Goal: Task Accomplishment & Management: Manage account settings

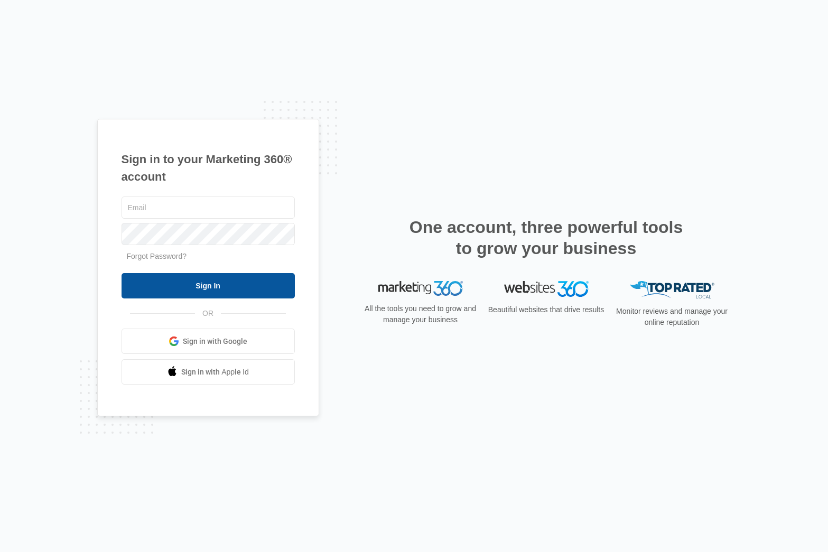
type input "[EMAIL_ADDRESS][PERSON_NAME][DOMAIN_NAME]"
click at [216, 283] on input "Sign In" at bounding box center [208, 285] width 173 height 25
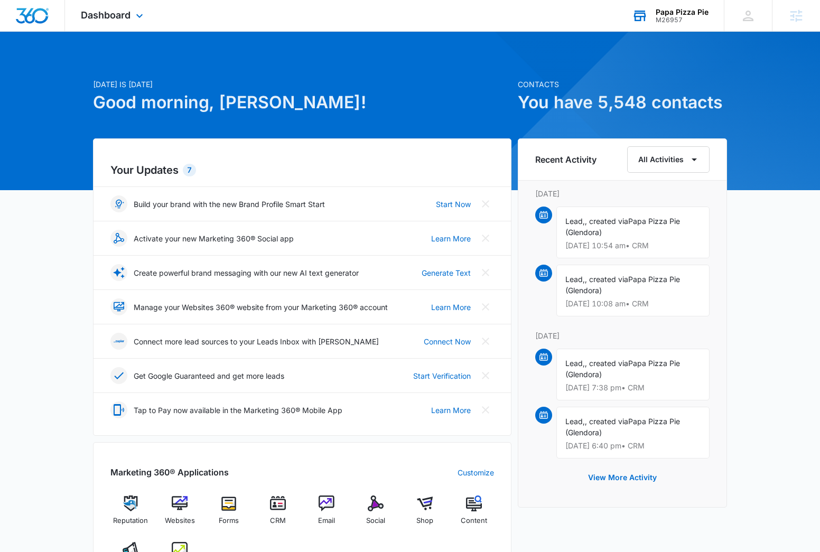
click at [660, 6] on div "Papa Pizza Pie M26957 Your Accounts View All" at bounding box center [670, 15] width 108 height 31
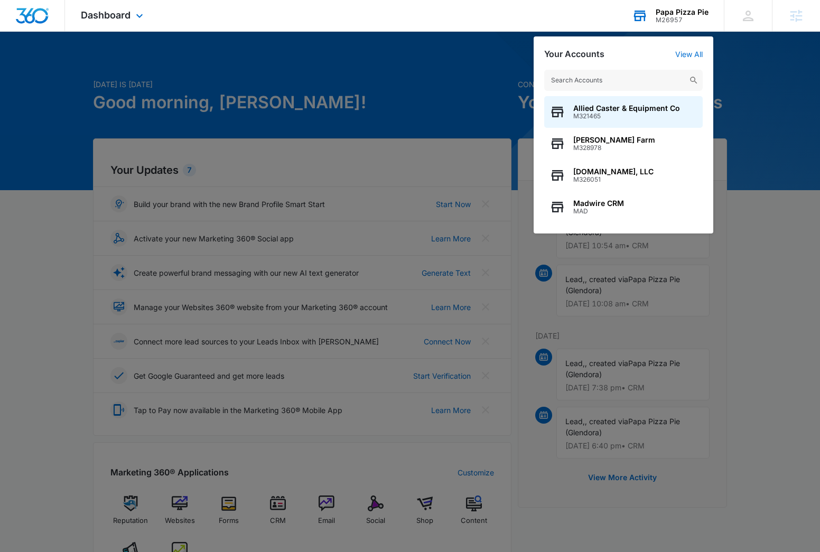
type input "M23512"
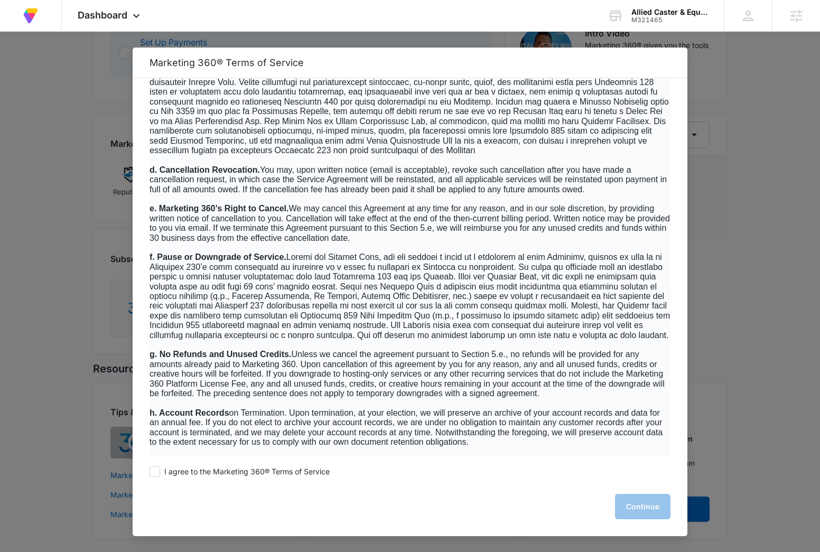
scroll to position [4571, 0]
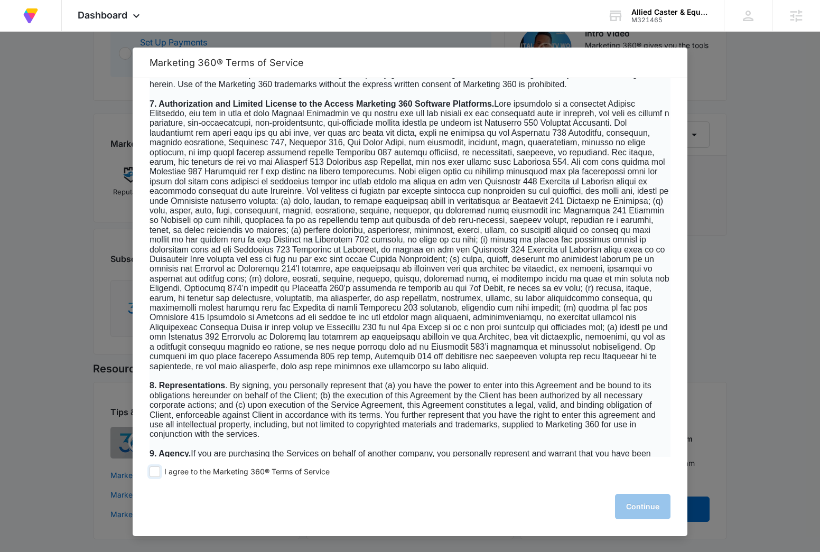
click at [152, 470] on span at bounding box center [155, 472] width 11 height 11
click at [152, 470] on input "I agree to the Marketing 360® Terms of Service" at bounding box center [155, 472] width 11 height 11
checkbox input "true"
click at [635, 505] on button "Continue" at bounding box center [642, 506] width 55 height 25
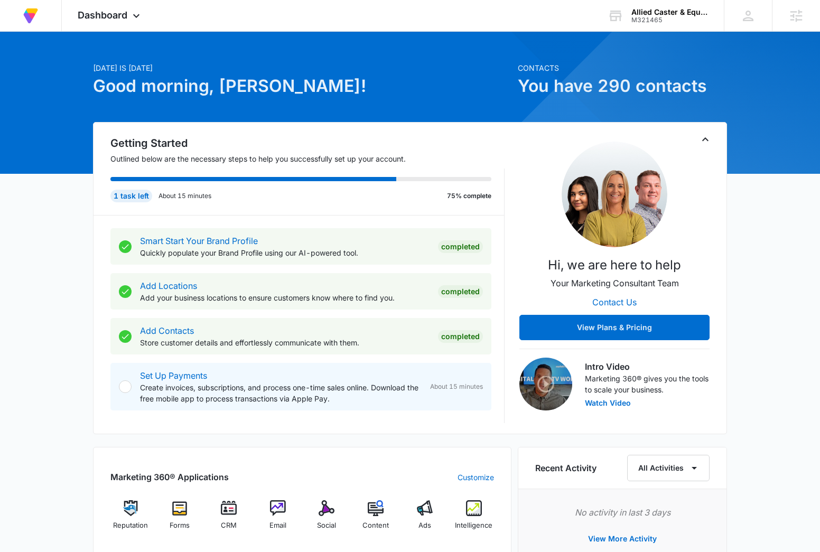
scroll to position [0, 0]
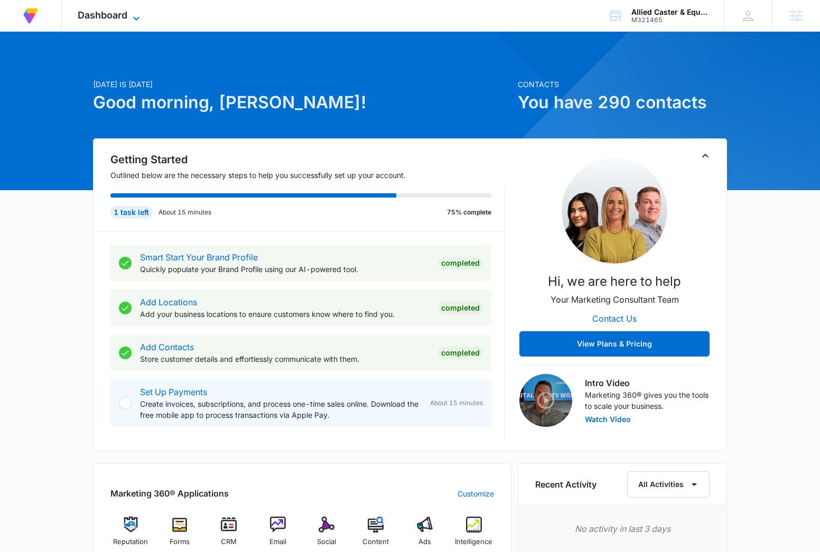
drag, startPoint x: 98, startPoint y: 4, endPoint x: 102, endPoint y: 13, distance: 9.5
click at [99, 6] on div "Dashboard Apps Reputation Forms CRM Email Social Content Ads Intelligence Files…" at bounding box center [110, 15] width 97 height 31
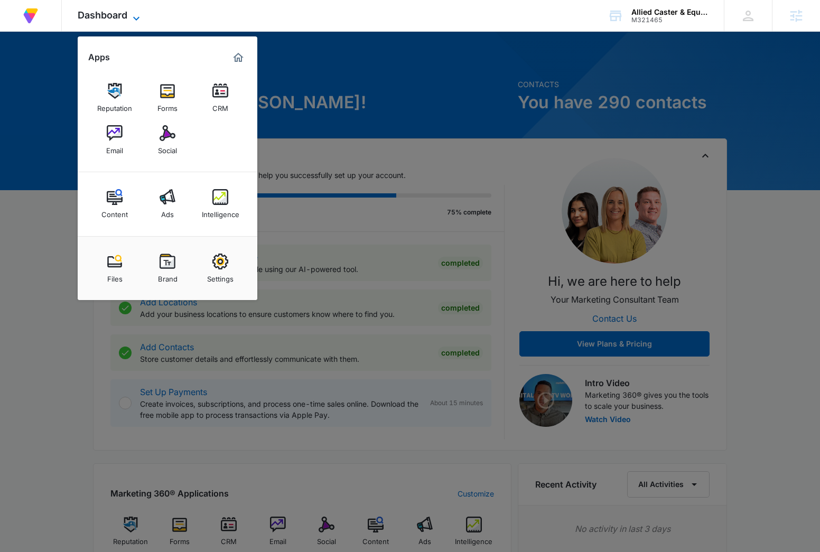
click at [102, 15] on span "Dashboard" at bounding box center [103, 15] width 50 height 11
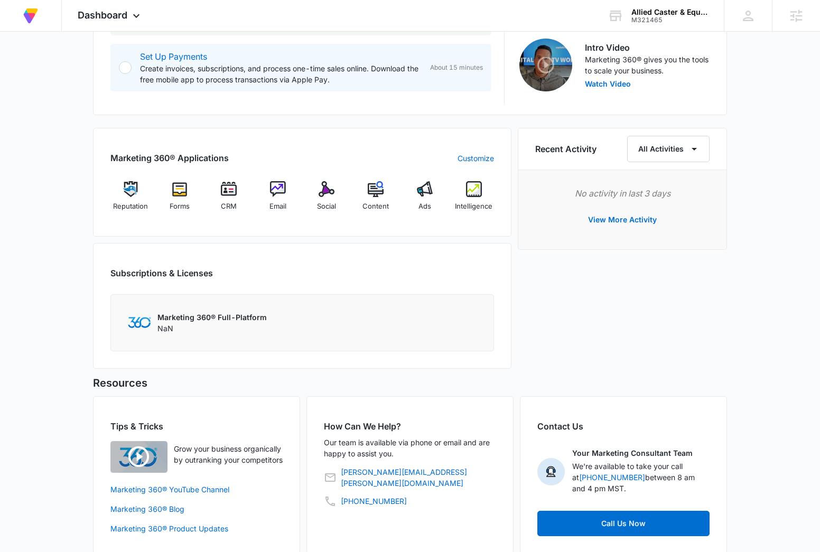
scroll to position [353, 0]
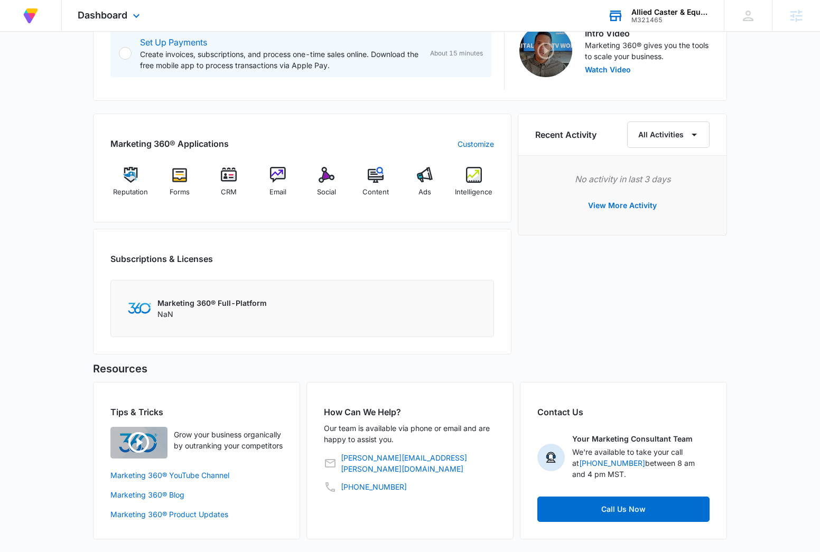
click at [621, 18] on icon at bounding box center [616, 16] width 16 height 16
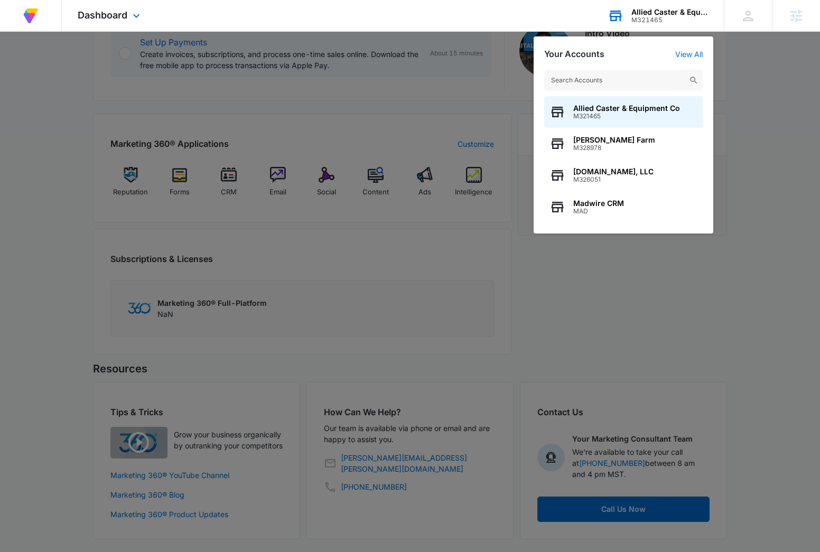
click at [615, 80] on input "text" at bounding box center [623, 80] width 159 height 21
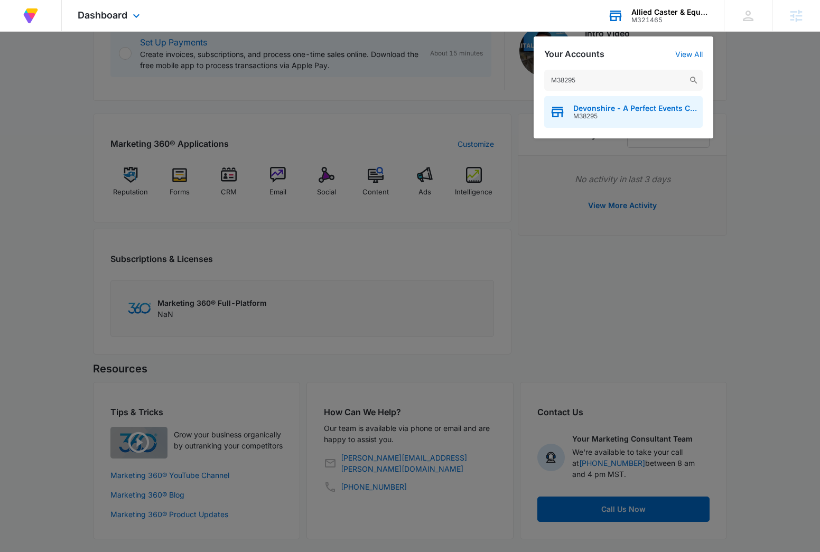
type input "M38295"
click at [611, 107] on span "Devonshire - A Perfect Events Company, LLC." at bounding box center [635, 108] width 124 height 8
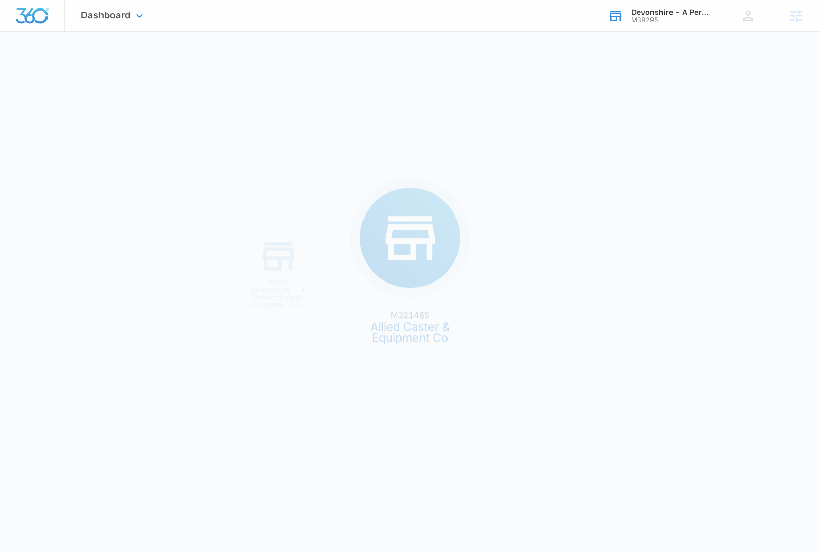
scroll to position [0, 0]
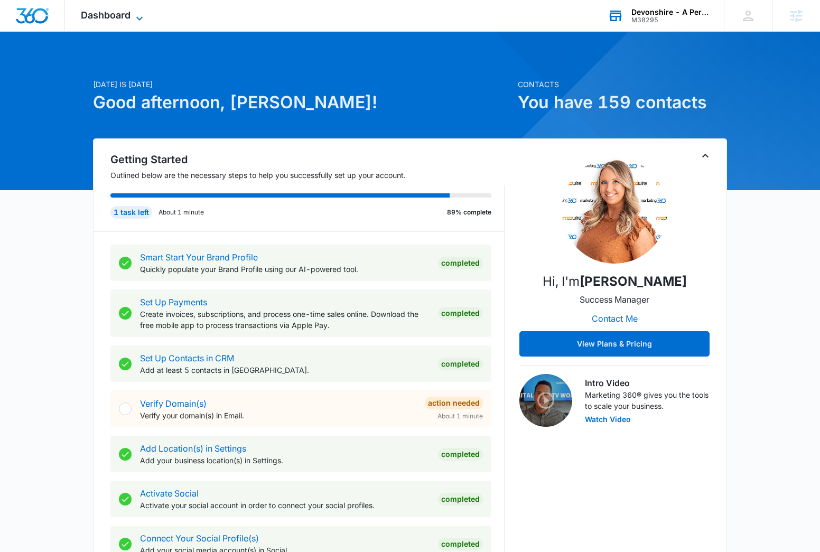
click at [116, 20] on span "Dashboard" at bounding box center [106, 15] width 50 height 11
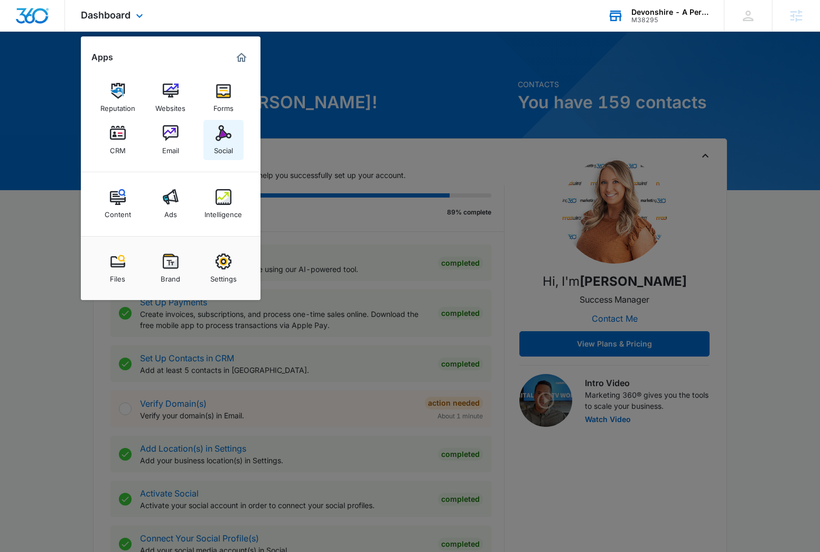
click at [222, 132] on img at bounding box center [224, 133] width 16 height 16
click at [222, 132] on div "[DATE] is [DATE] Good afternoon, [PERSON_NAME]!" at bounding box center [302, 109] width 418 height 60
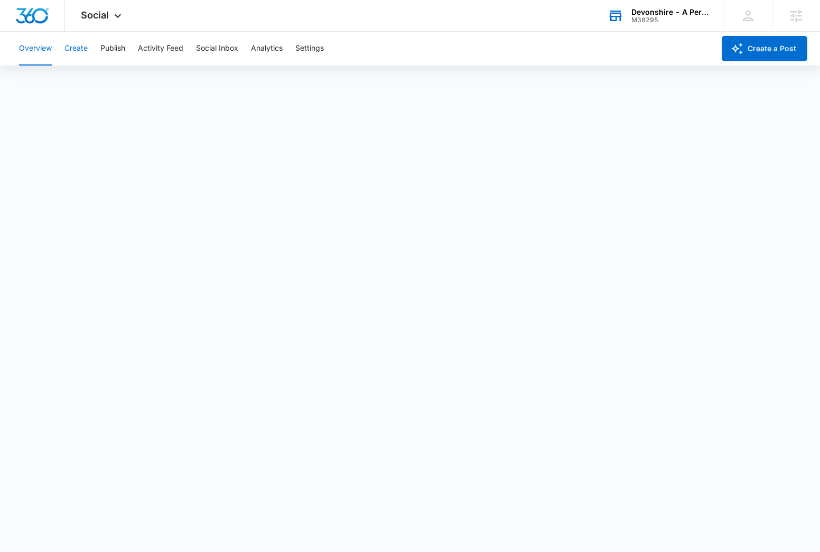
click at [78, 51] on button "Create" at bounding box center [75, 49] width 23 height 34
click at [116, 83] on button "Approvals" at bounding box center [103, 81] width 35 height 30
click at [156, 48] on button "Activity Feed" at bounding box center [160, 49] width 45 height 34
click at [124, 49] on button "Publish" at bounding box center [112, 49] width 25 height 34
click at [76, 48] on button "Create" at bounding box center [75, 49] width 23 height 34
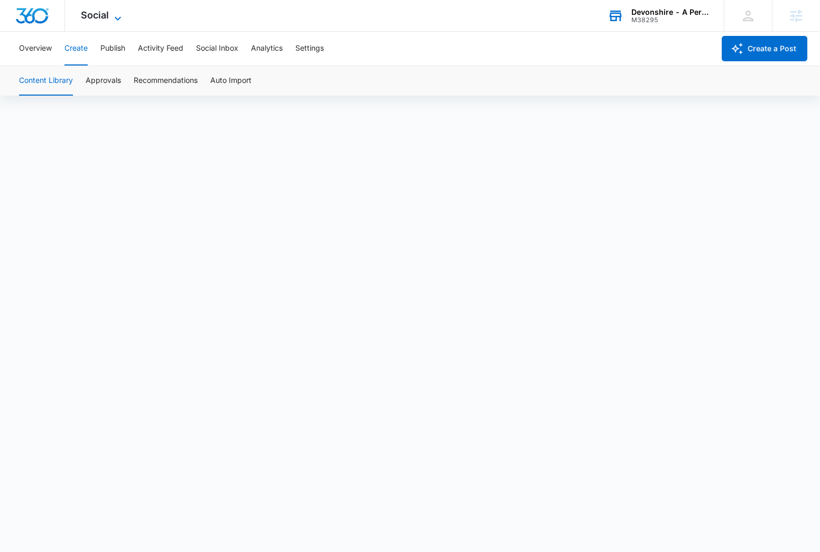
click at [105, 16] on span "Social" at bounding box center [95, 15] width 28 height 11
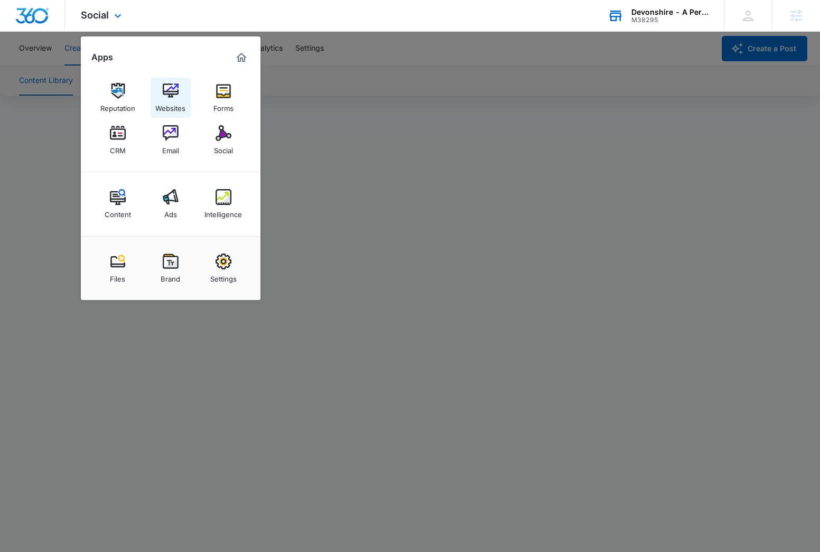
click at [178, 95] on img at bounding box center [171, 91] width 16 height 16
